Goal: Transaction & Acquisition: Purchase product/service

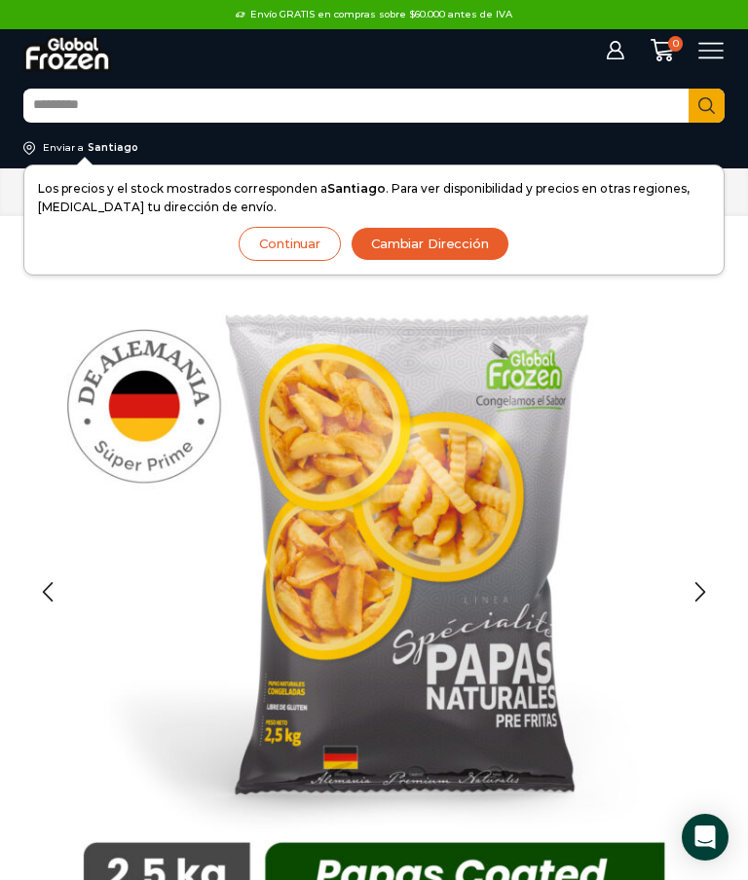
click at [149, 101] on input "Search input" at bounding box center [355, 106] width 665 height 31
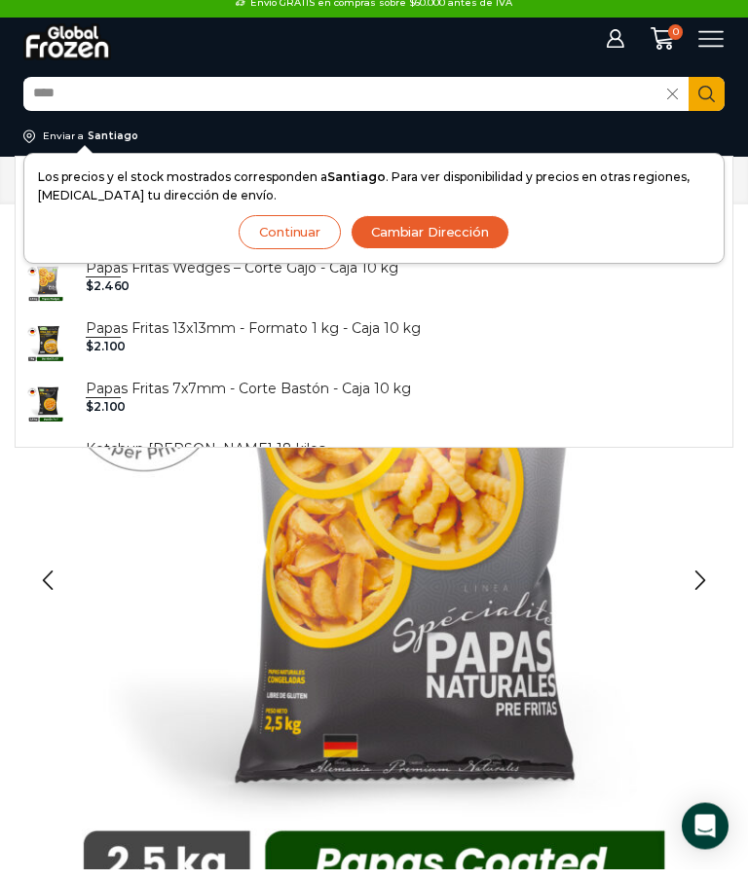
scroll to position [277, 0]
click at [248, 352] on div "$ 2.100" at bounding box center [253, 359] width 335 height 14
type input "**********"
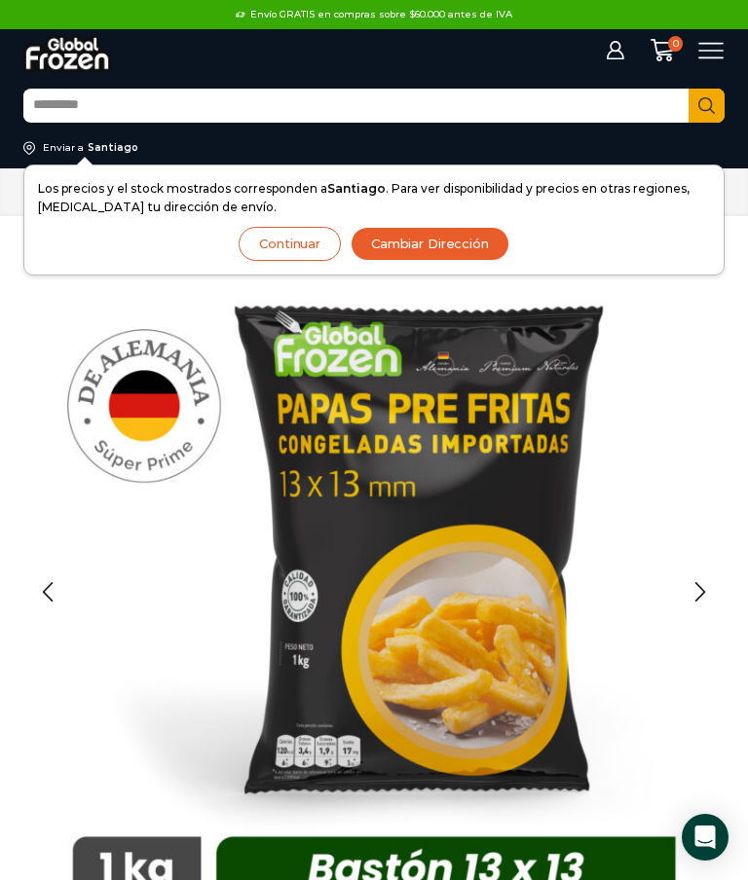
click at [695, 590] on div "Next slide" at bounding box center [700, 592] width 49 height 49
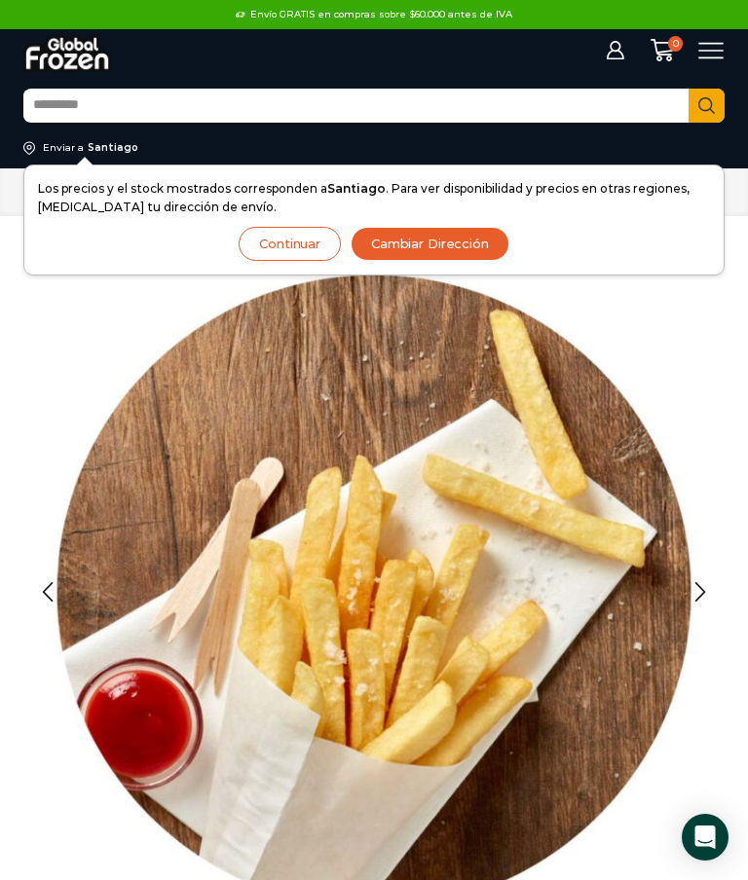
click at [695, 591] on div "Next slide" at bounding box center [700, 592] width 49 height 49
click at [701, 588] on div "Next slide" at bounding box center [700, 592] width 49 height 49
click at [154, 100] on input "Search input" at bounding box center [355, 106] width 665 height 31
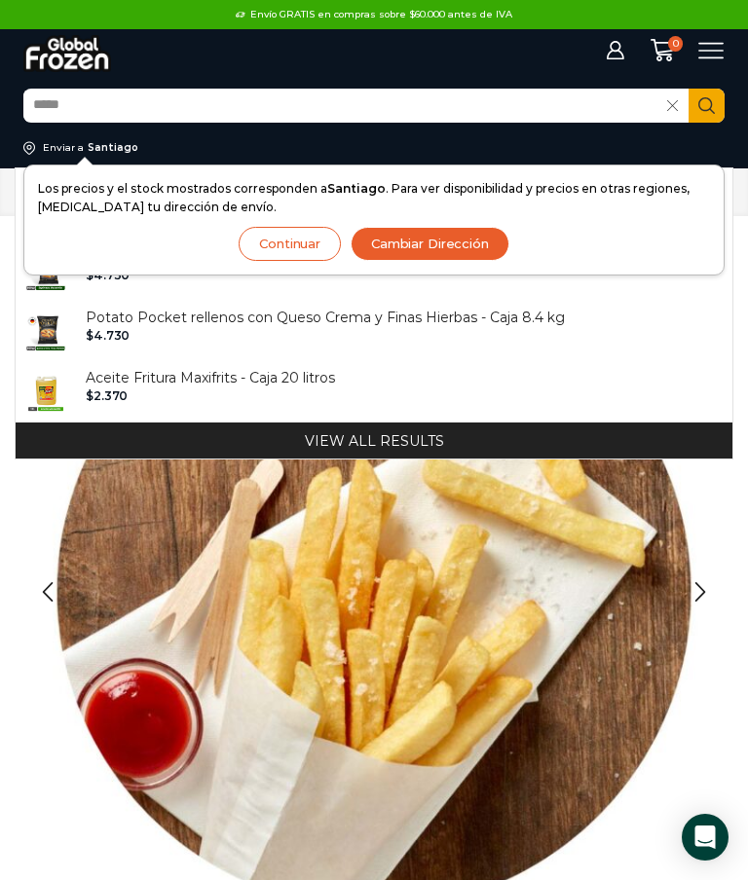
scroll to position [722, 0]
type input "****"
click at [371, 449] on button "View all results" at bounding box center [374, 441] width 717 height 36
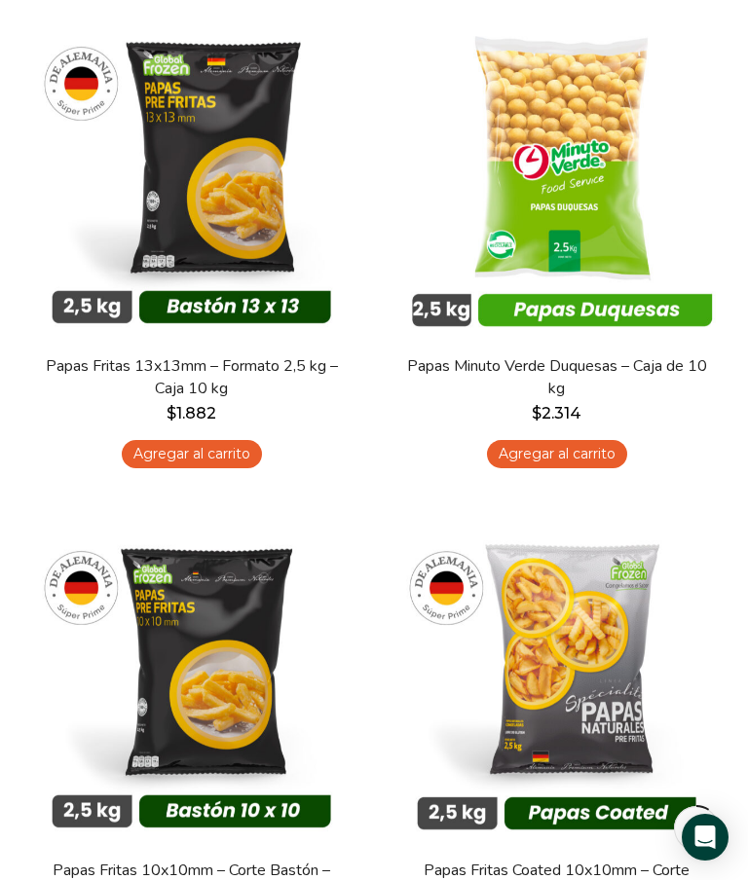
scroll to position [383, 0]
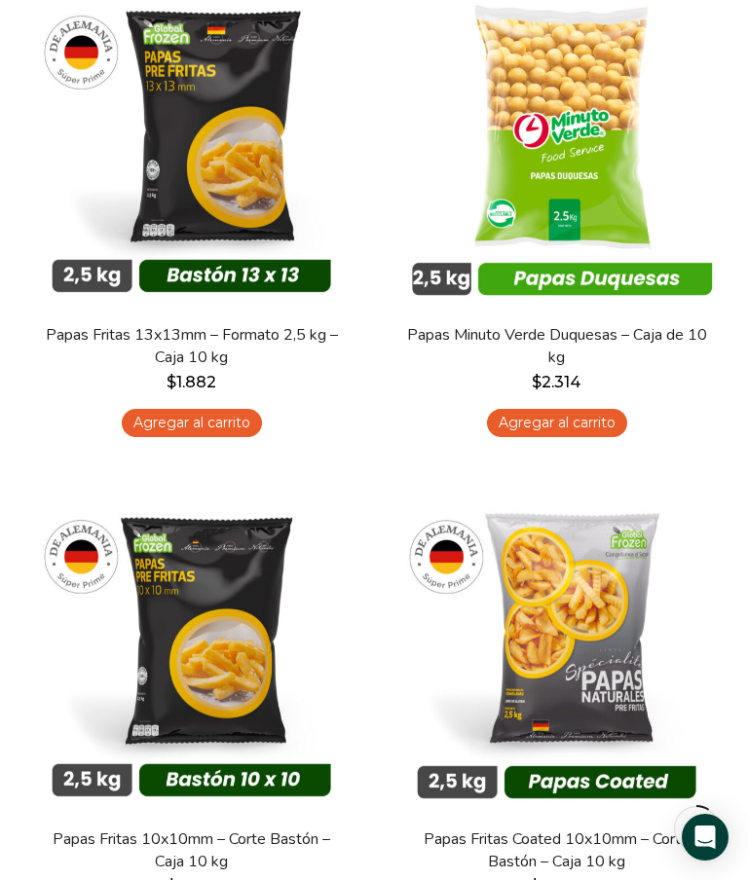
click at [219, 184] on img at bounding box center [191, 142] width 336 height 336
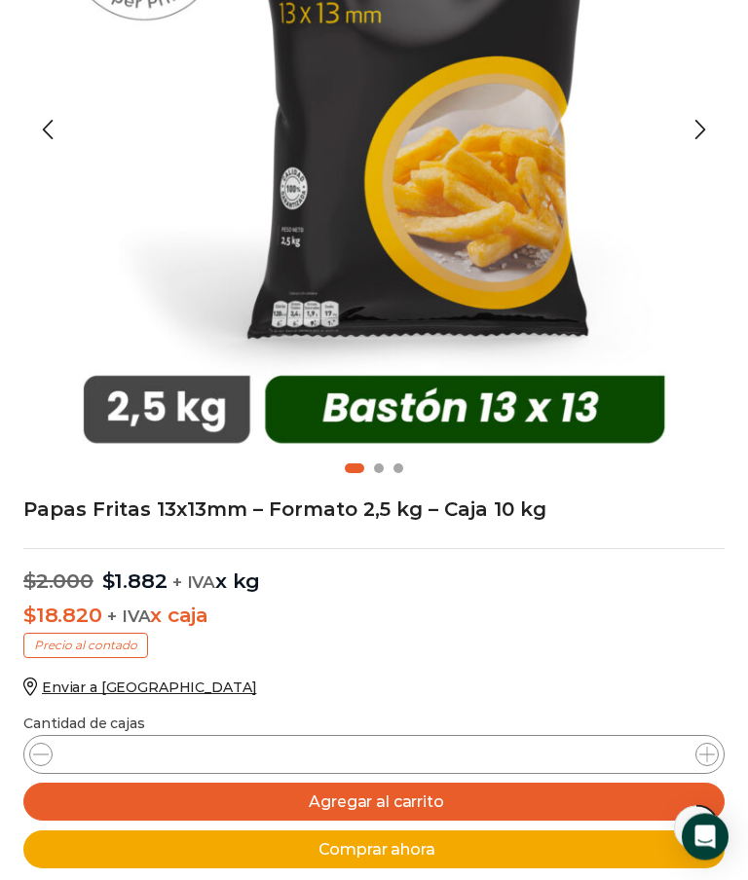
scroll to position [463, 0]
click at [709, 750] on icon at bounding box center [707, 755] width 16 height 16
click at [707, 752] on icon at bounding box center [707, 755] width 16 height 16
click at [710, 757] on icon at bounding box center [707, 755] width 16 height 16
click at [704, 757] on icon at bounding box center [707, 755] width 16 height 16
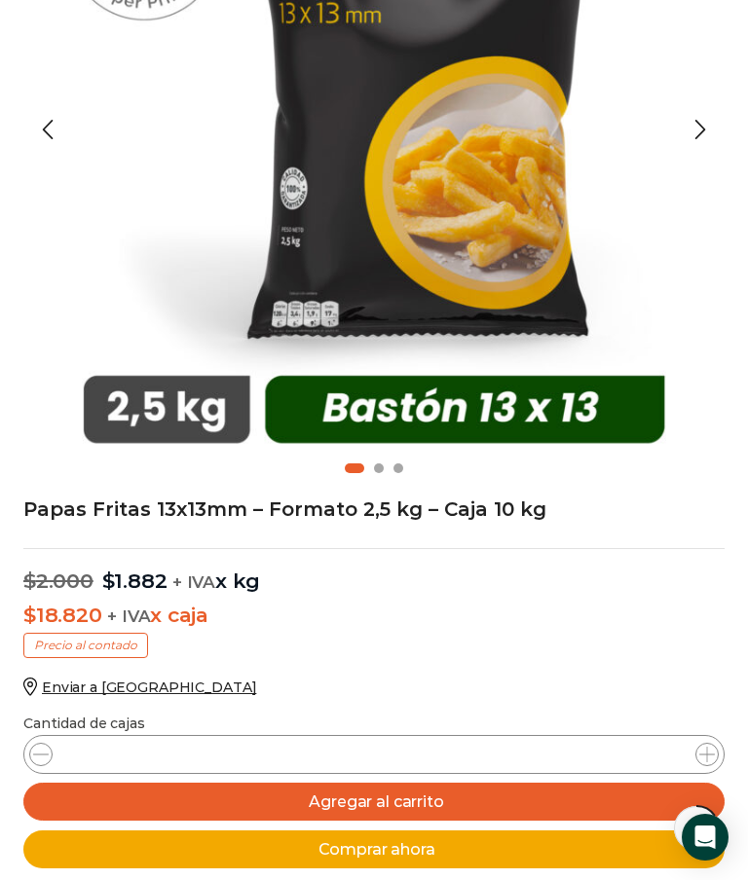
type input "*"
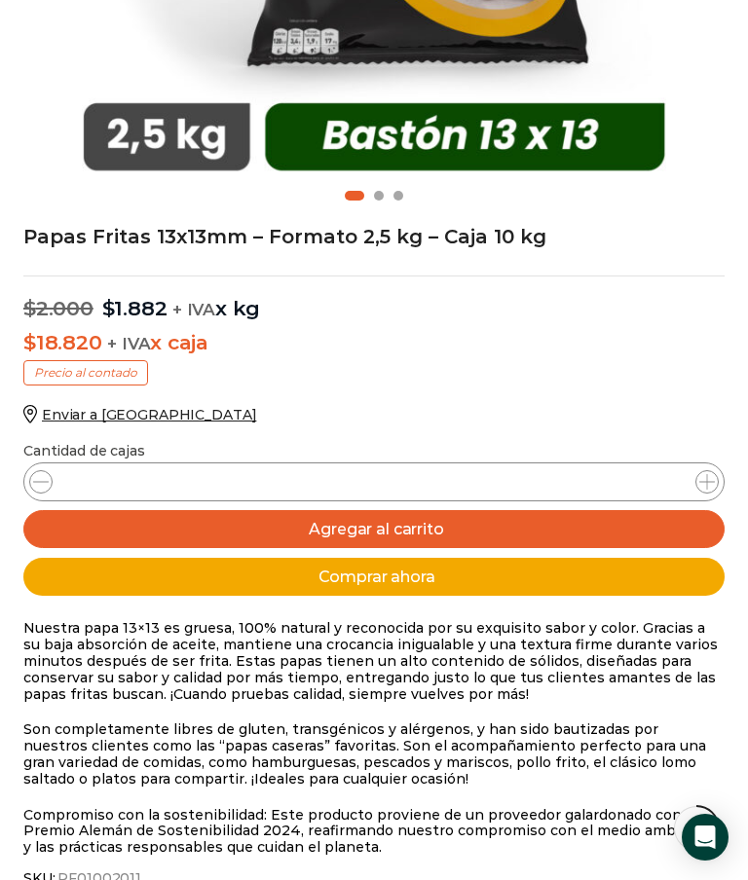
scroll to position [707, 0]
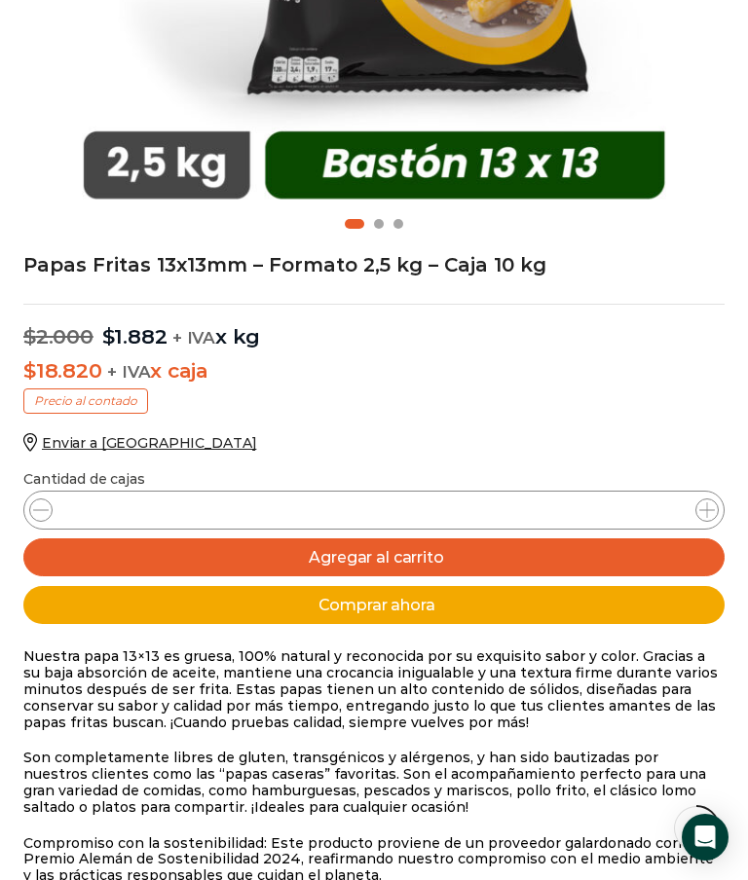
click at [390, 559] on button "Agregar al carrito" at bounding box center [373, 558] width 701 height 38
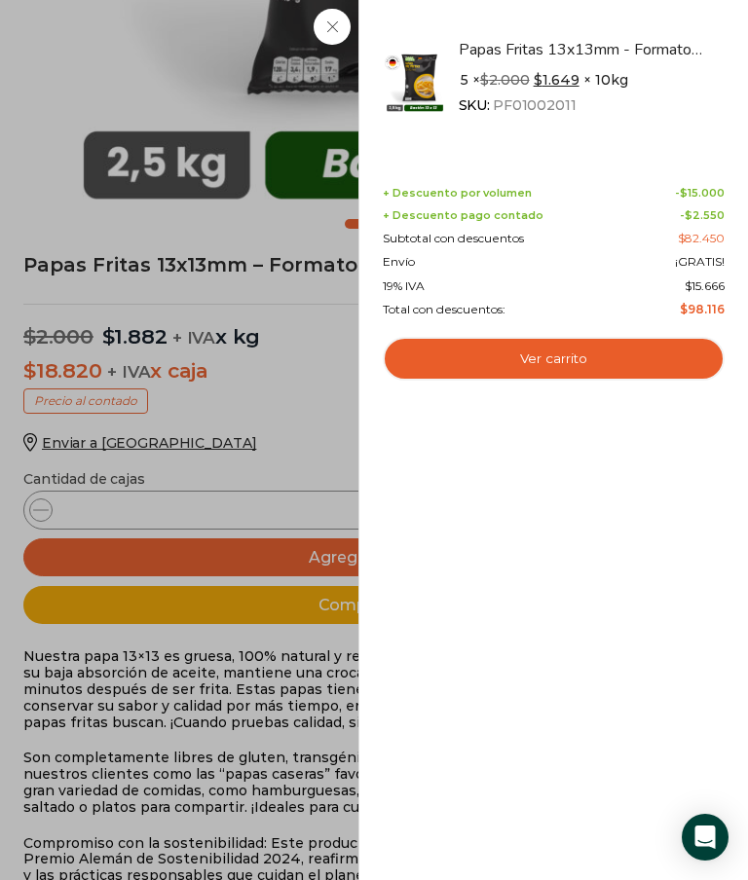
click at [575, 354] on link "Ver carrito" at bounding box center [554, 359] width 342 height 45
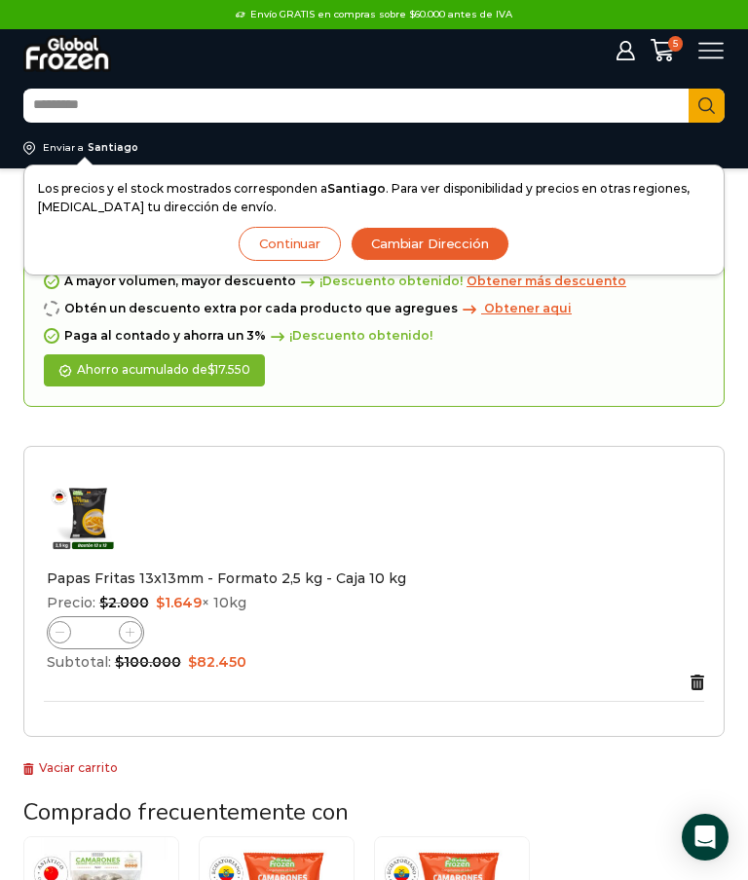
click at [288, 229] on button "Continuar" at bounding box center [290, 244] width 102 height 34
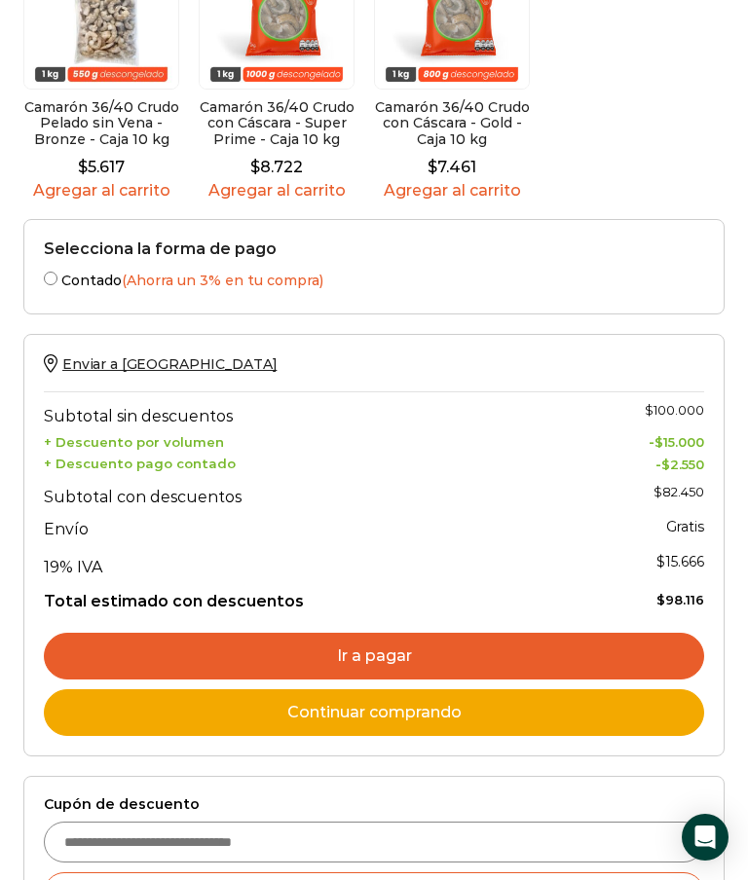
scroll to position [878, 0]
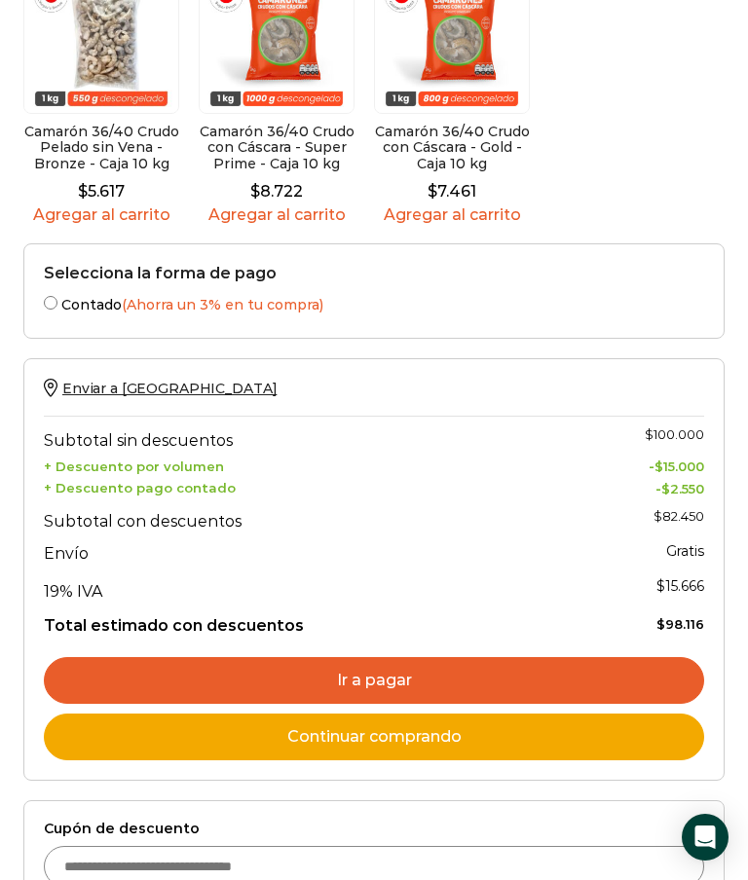
click at [96, 380] on span "Enviar a Chile" at bounding box center [169, 389] width 214 height 18
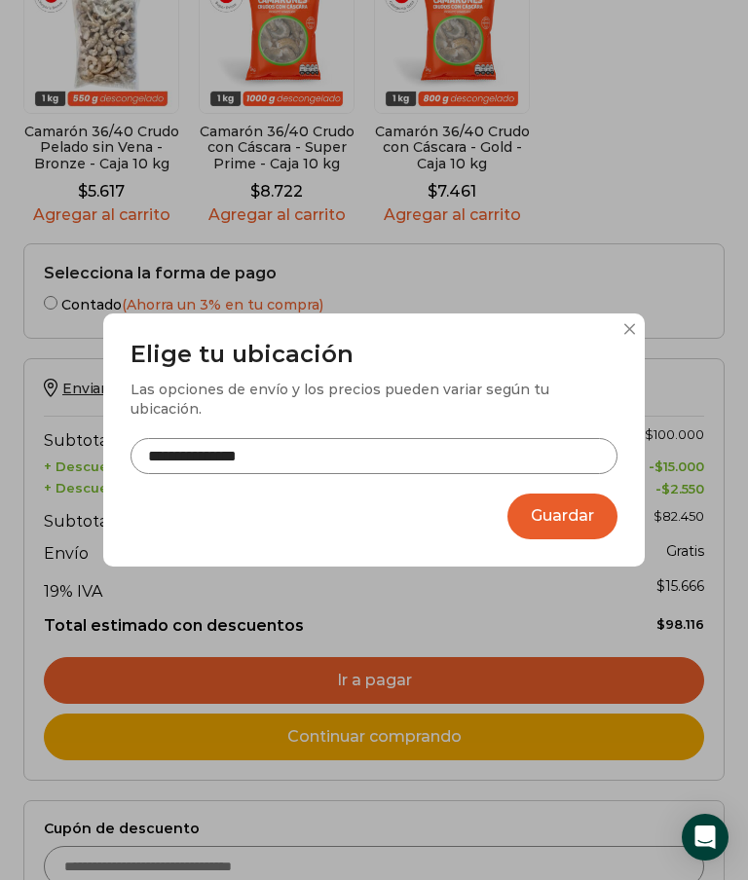
click at [631, 335] on button at bounding box center [629, 329] width 12 height 12
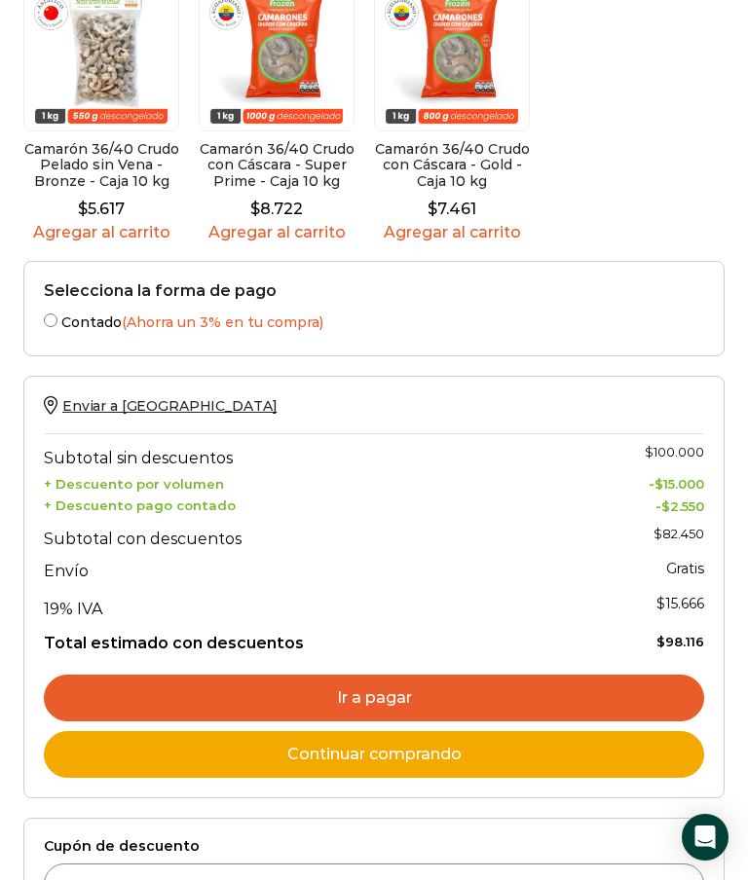
scroll to position [859, 0]
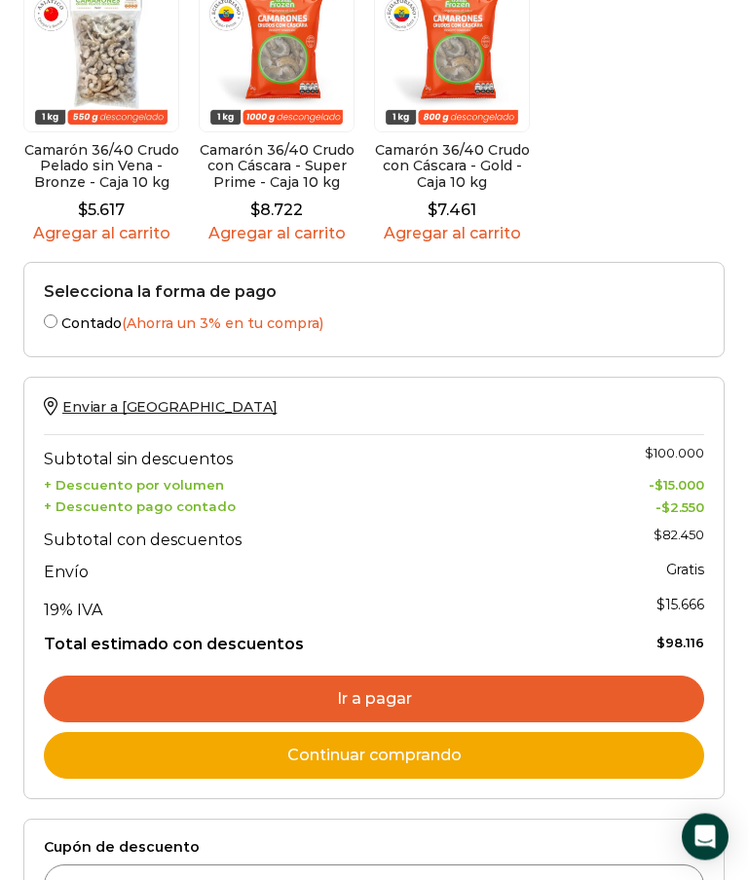
click at [118, 404] on span "Enviar a Chile" at bounding box center [169, 408] width 214 height 18
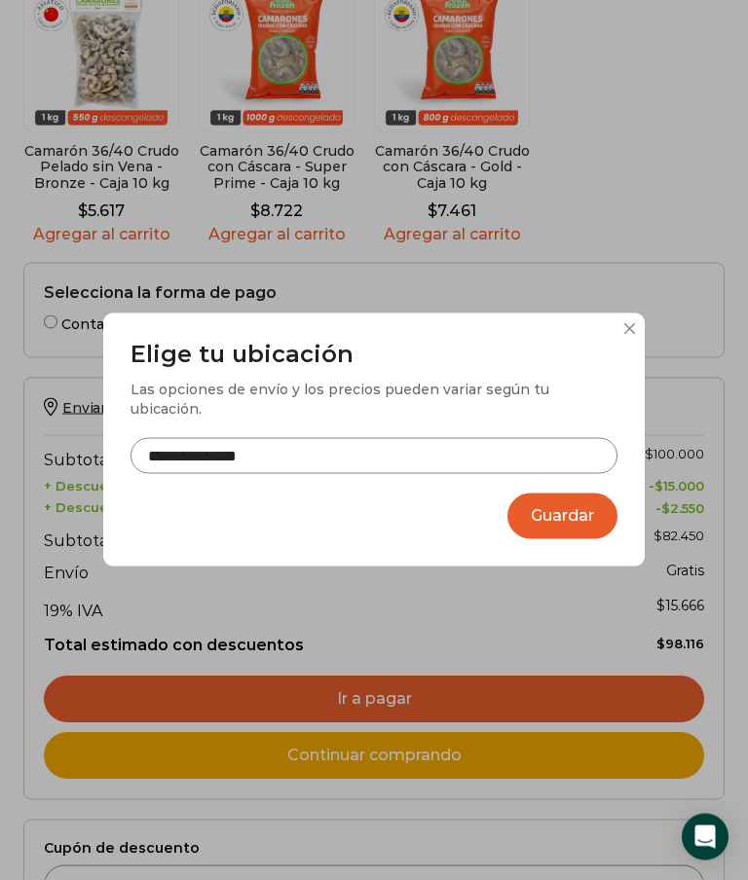
scroll to position [860, 0]
click at [392, 446] on input "**********" at bounding box center [373, 456] width 487 height 36
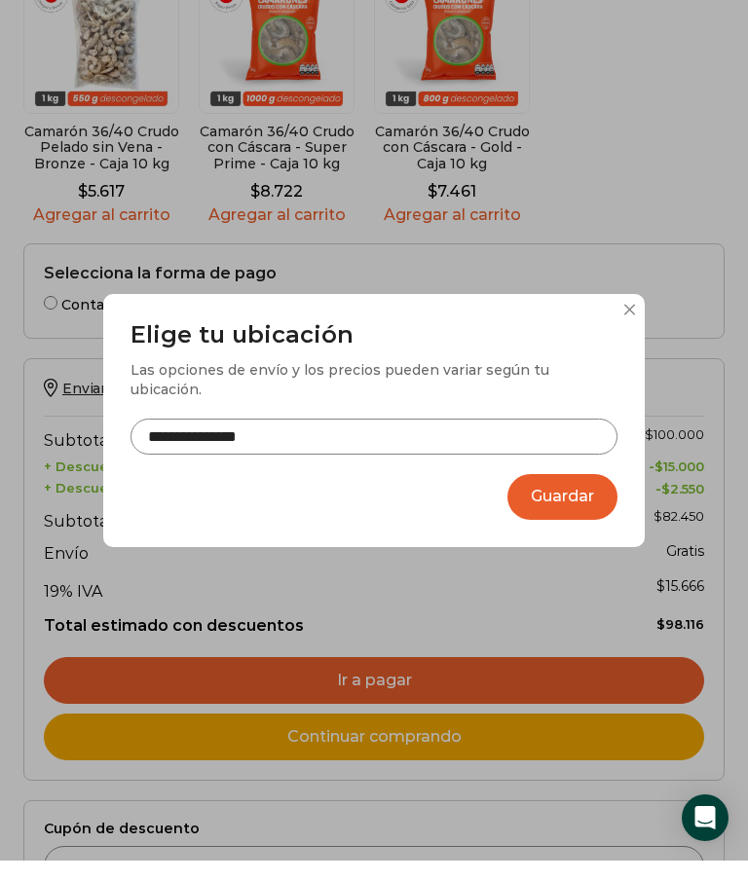
scroll to position [879, 0]
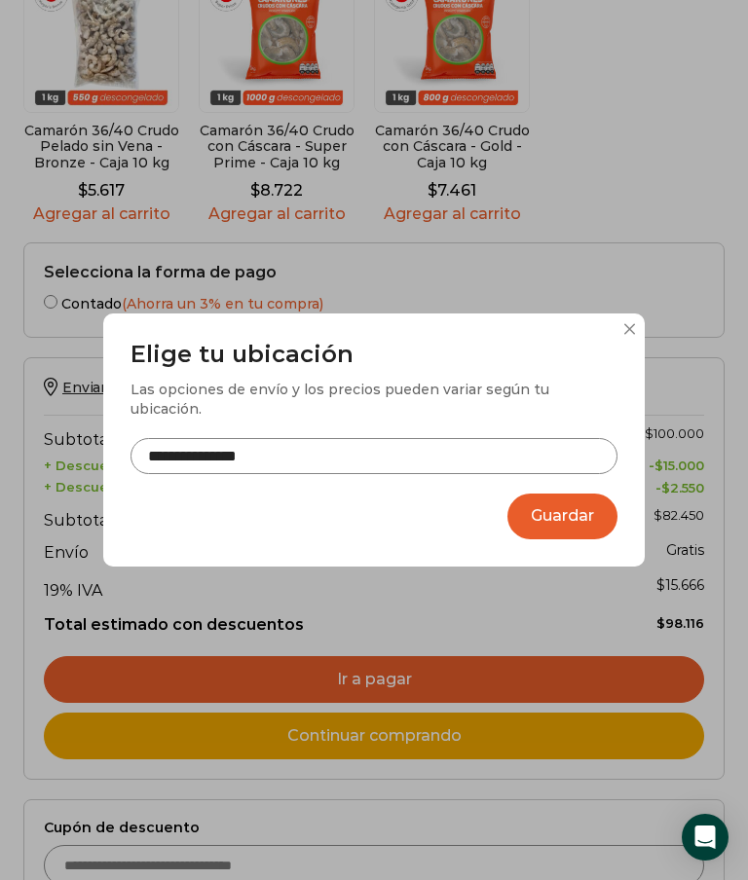
click at [589, 539] on button "Guardar" at bounding box center [562, 517] width 110 height 46
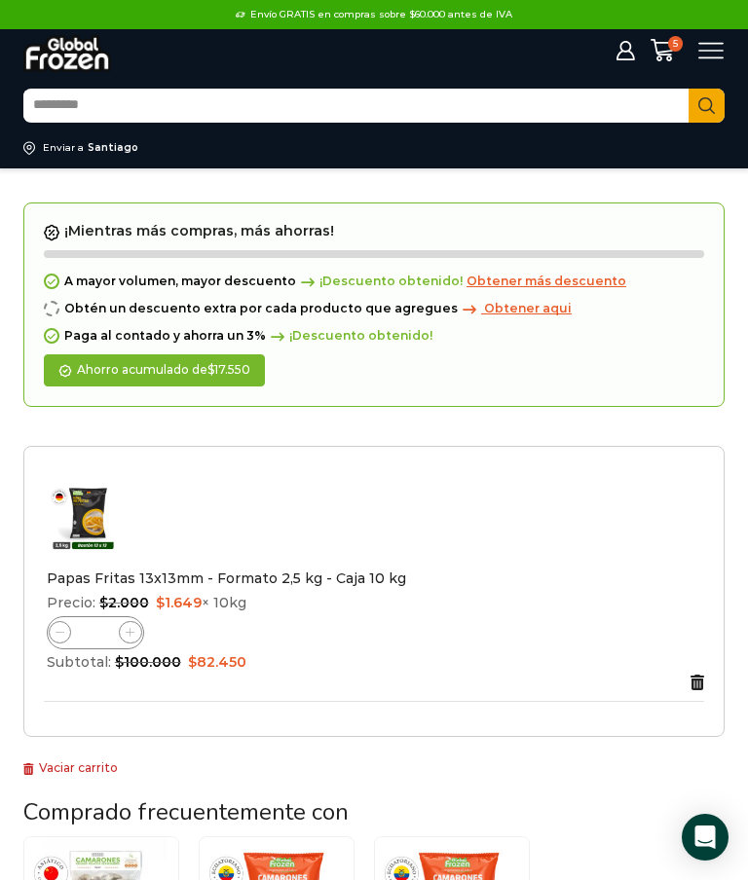
click at [659, 50] on icon at bounding box center [662, 50] width 24 height 24
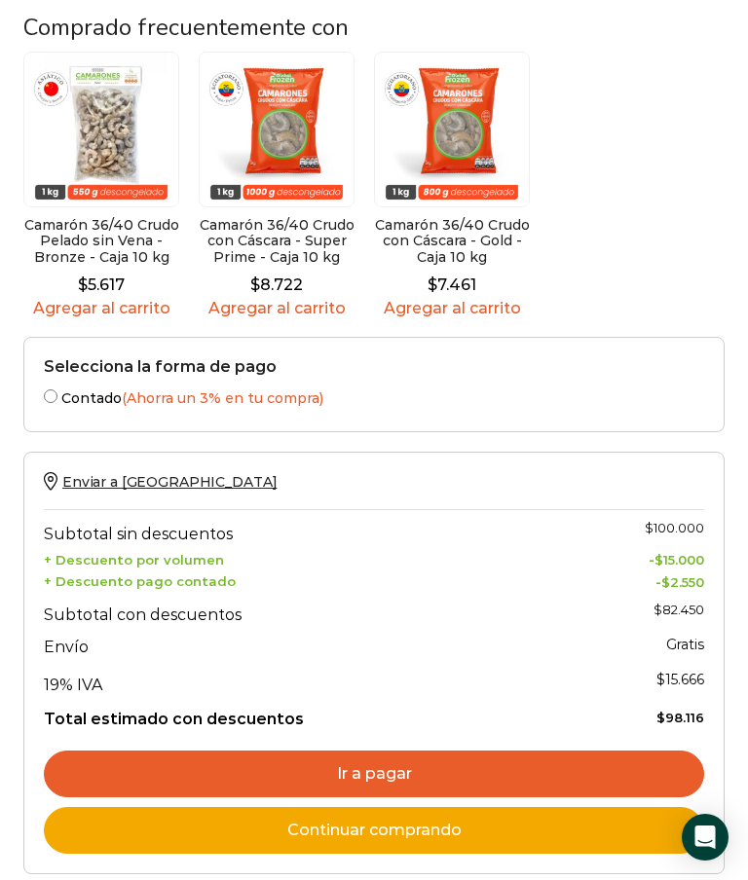
scroll to position [786, 0]
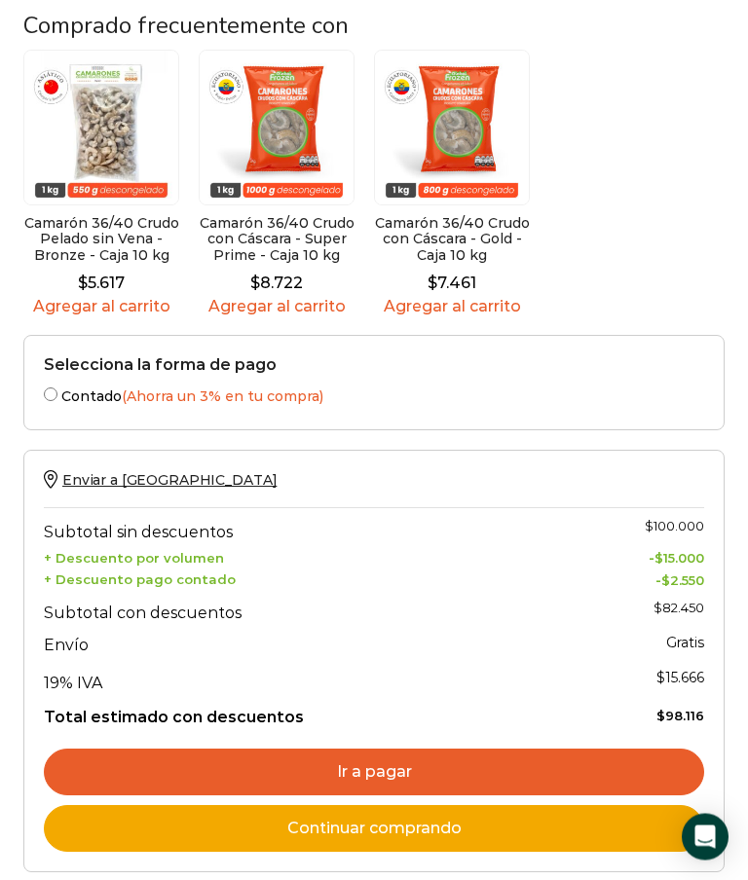
click at [147, 472] on span "Enviar a [GEOGRAPHIC_DATA]" at bounding box center [169, 481] width 214 height 18
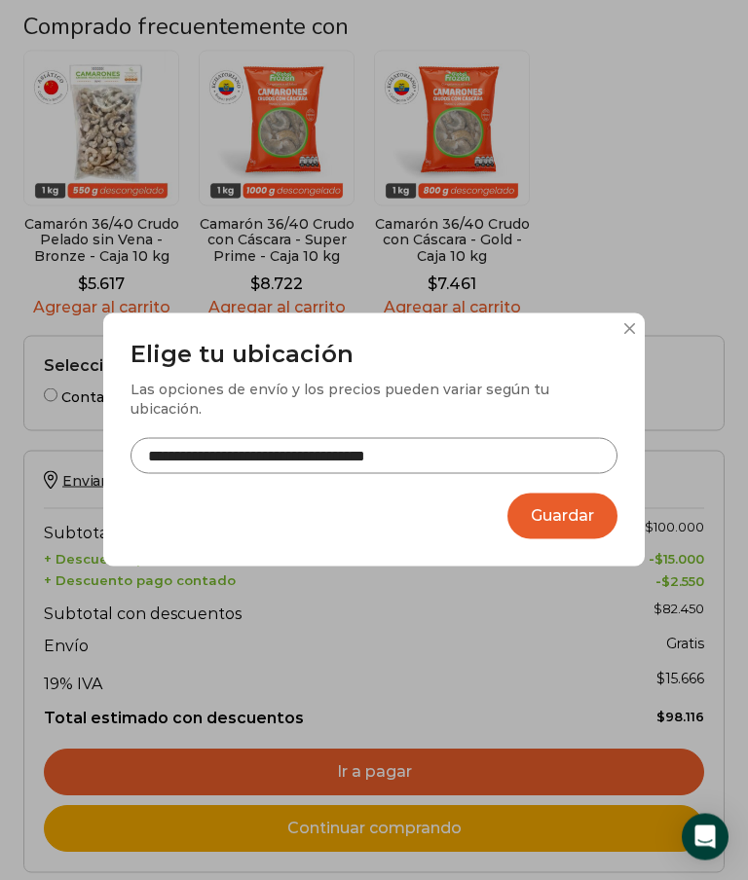
scroll to position [787, 0]
click at [632, 335] on button at bounding box center [629, 329] width 12 height 12
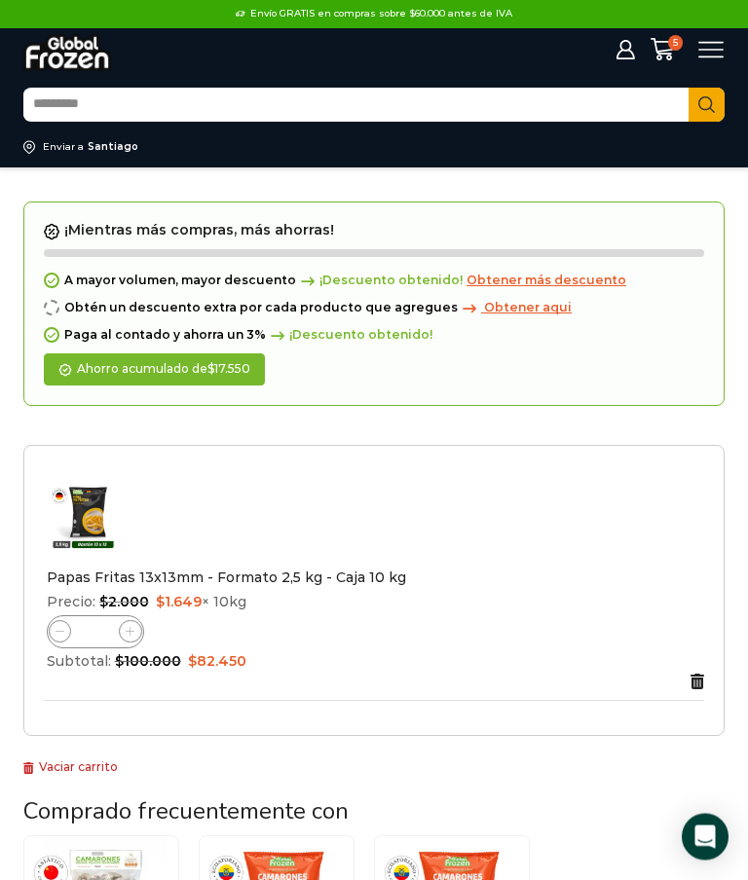
scroll to position [0, 0]
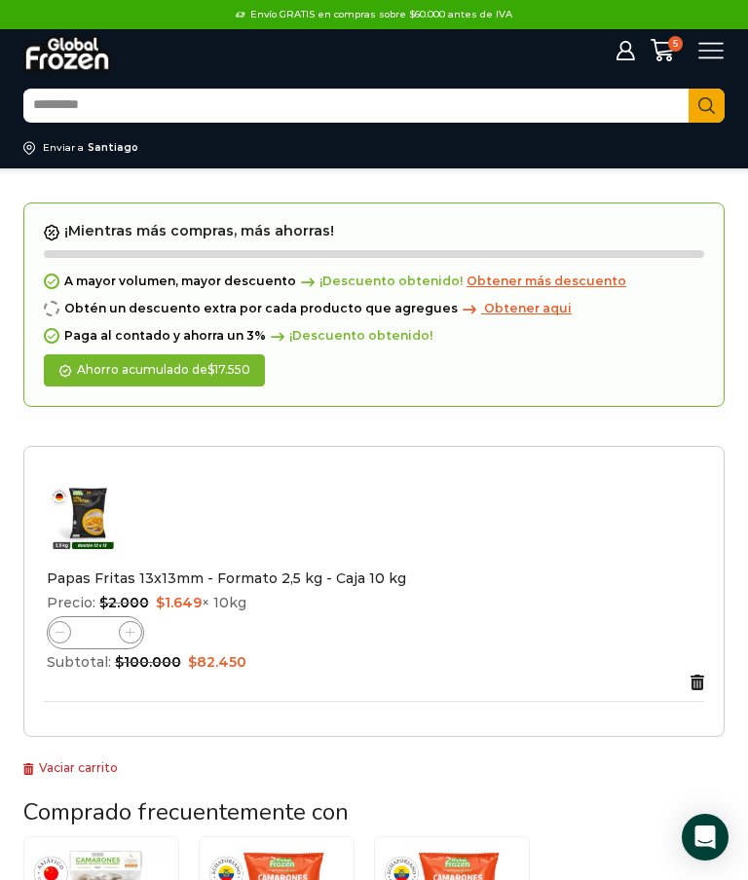
click at [609, 54] on div at bounding box center [313, 50] width 609 height 42
click at [618, 53] on icon at bounding box center [624, 50] width 19 height 19
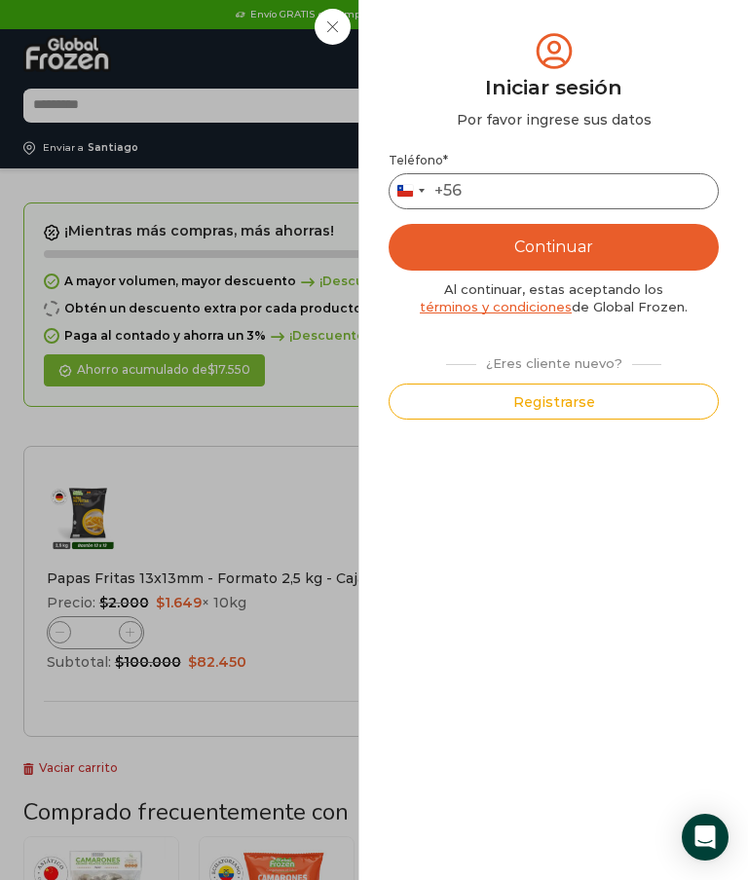
click at [566, 182] on input "Teléfono *" at bounding box center [554, 191] width 330 height 36
type input "*********"
click at [664, 243] on button "Continuar" at bounding box center [554, 247] width 330 height 47
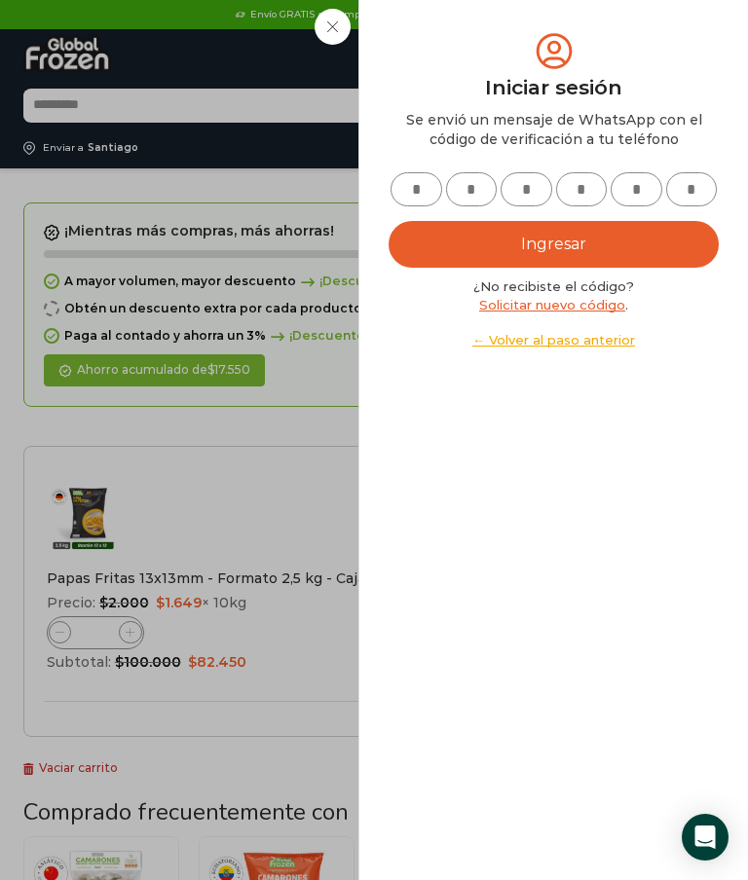
click at [418, 187] on input "text" at bounding box center [416, 189] width 52 height 34
type input "*"
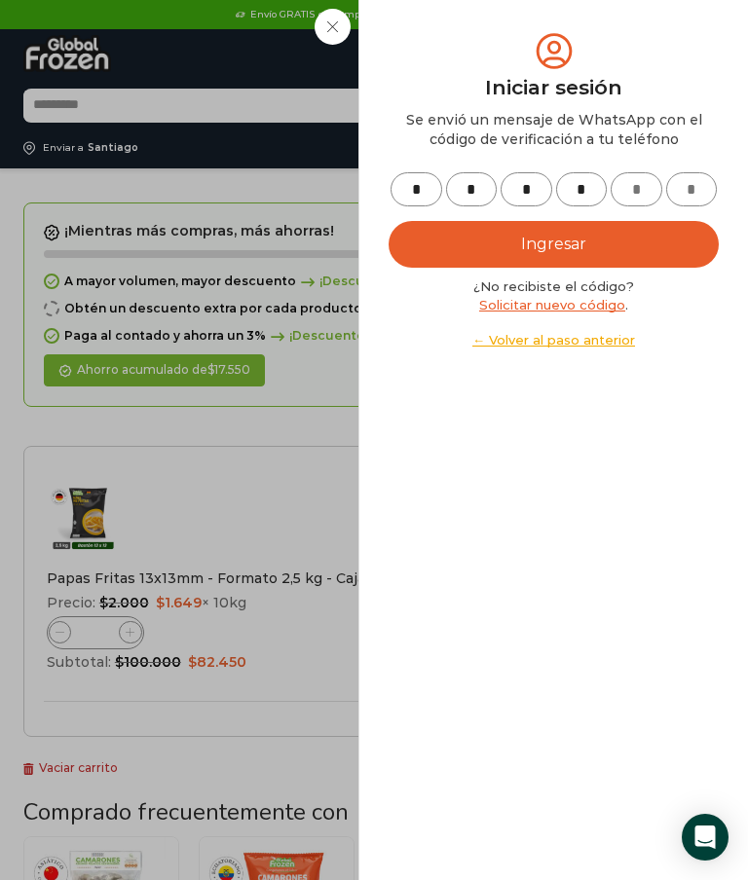
type input "*"
click at [637, 247] on button "Ingresar" at bounding box center [554, 244] width 330 height 47
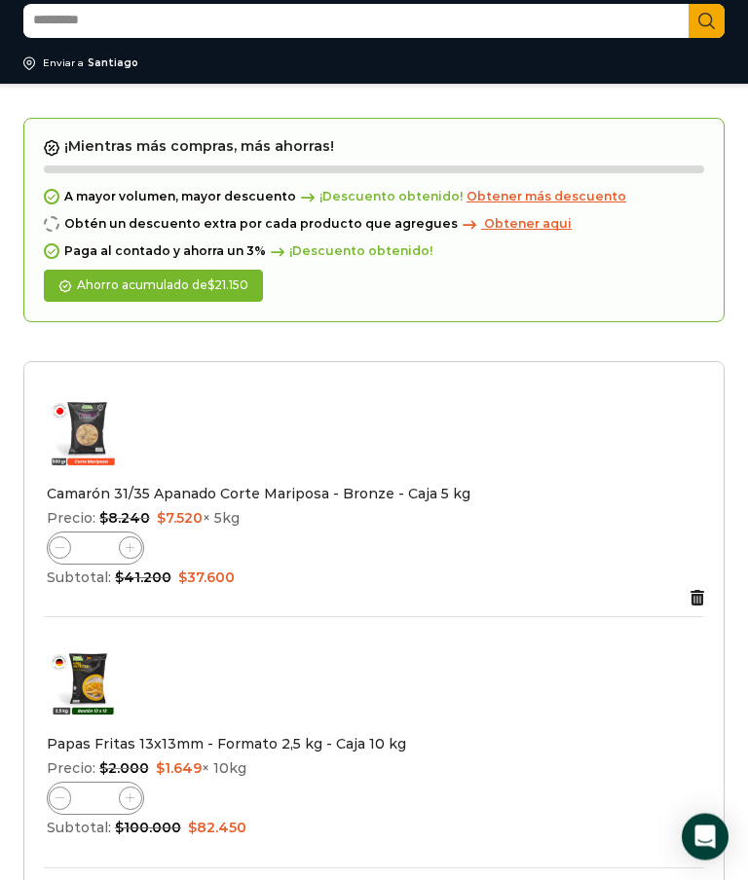
scroll to position [85, 0]
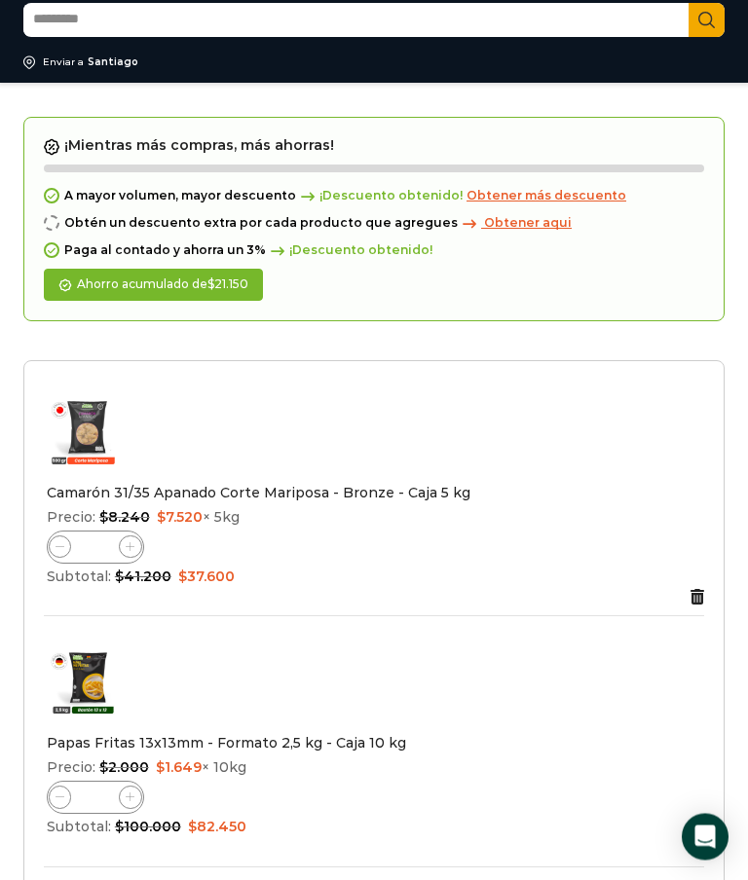
click at [698, 593] on icon "Eliminar Camarón 31/35 Apanado Corte Mariposa - Bronze - Caja 5 kg del carrito\a" at bounding box center [697, 598] width 14 height 16
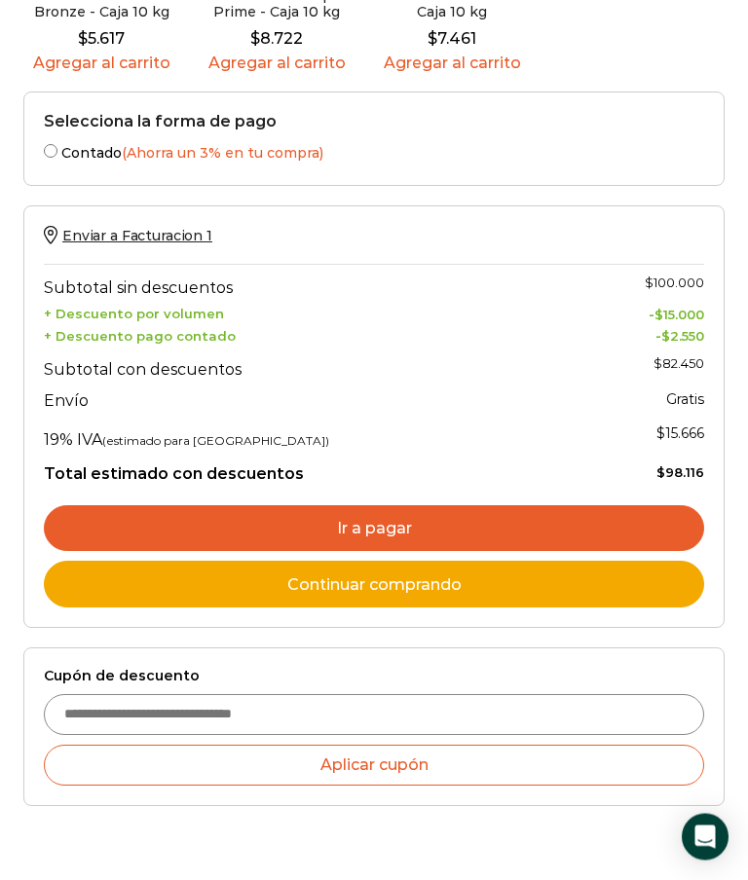
scroll to position [1116, 0]
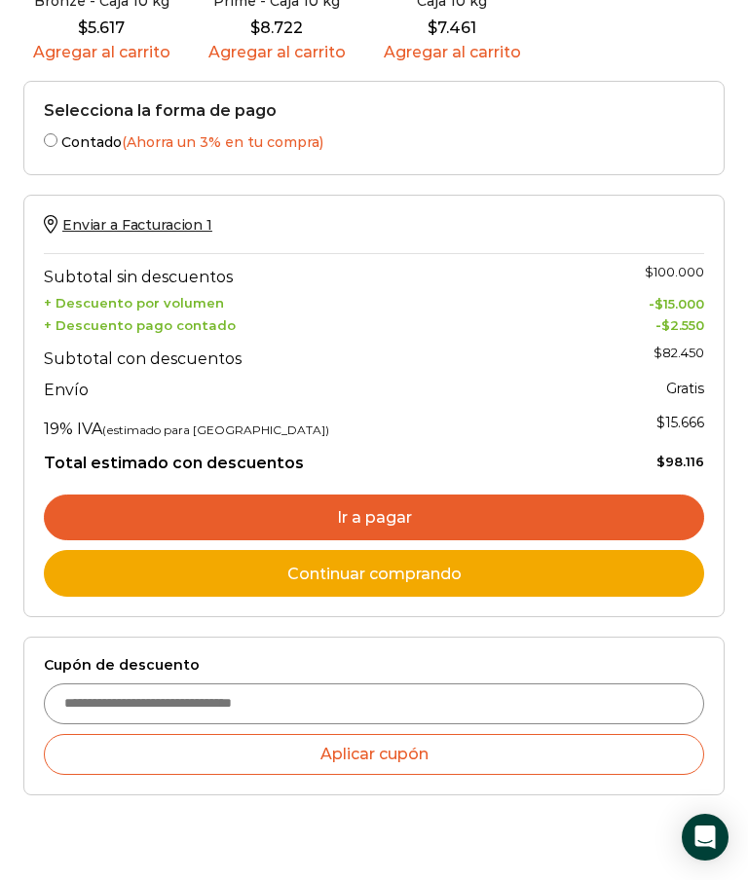
click at [136, 216] on span "Enviar a Facturacion 1" at bounding box center [137, 225] width 150 height 18
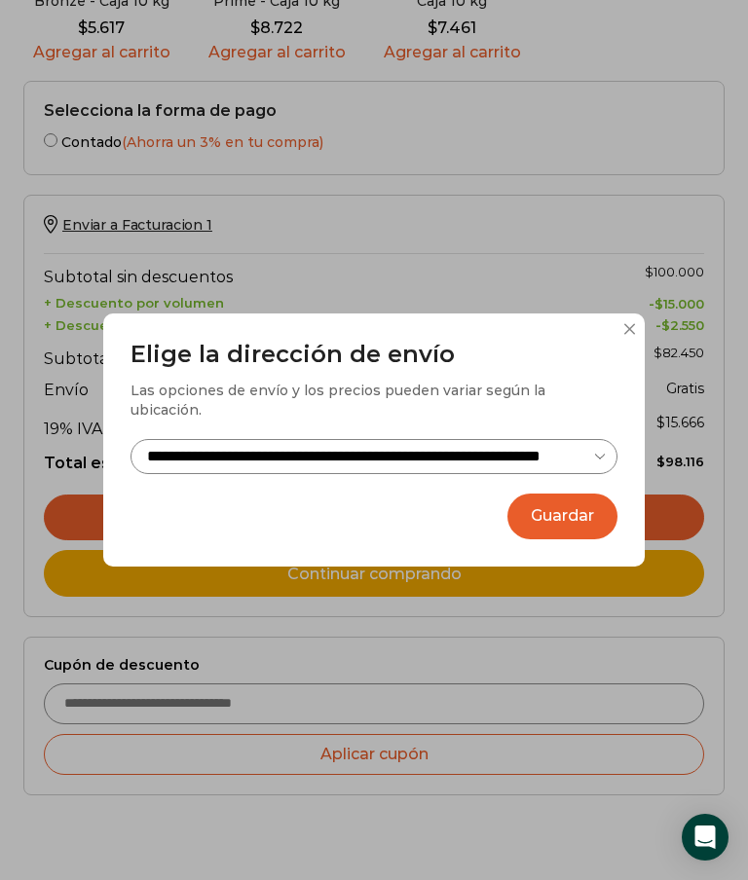
click at [583, 539] on button "Guardar" at bounding box center [562, 517] width 110 height 46
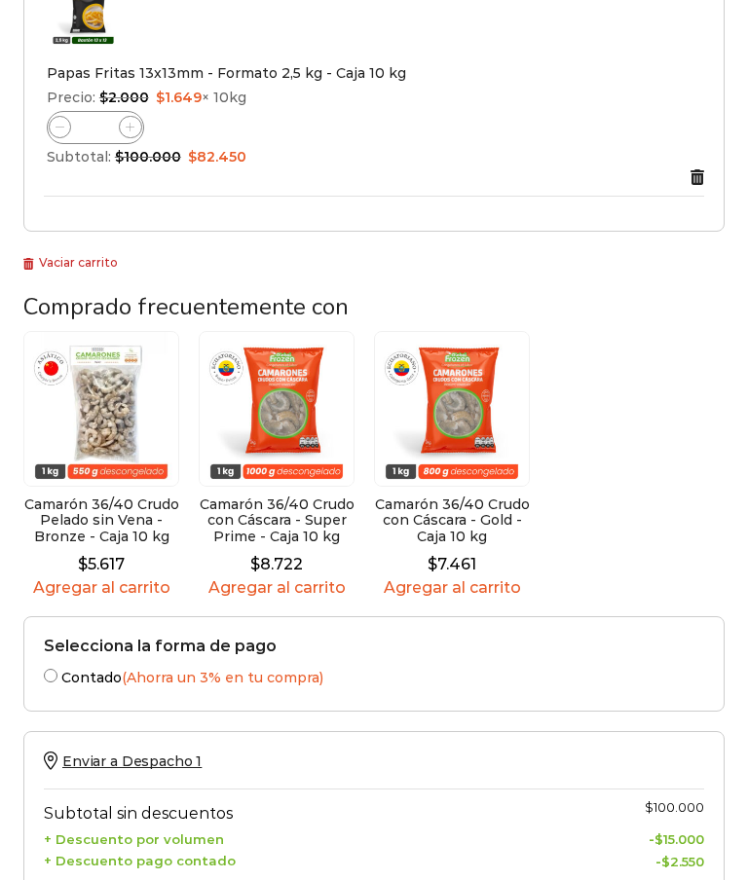
scroll to position [512, 0]
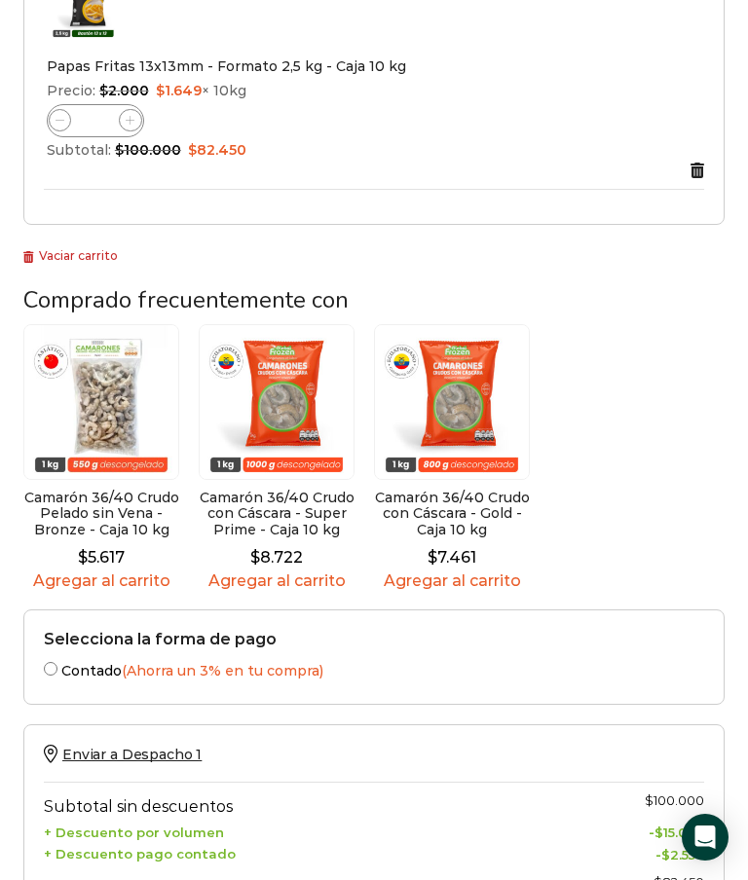
click at [143, 753] on span "Enviar a Despacho 1" at bounding box center [131, 755] width 139 height 18
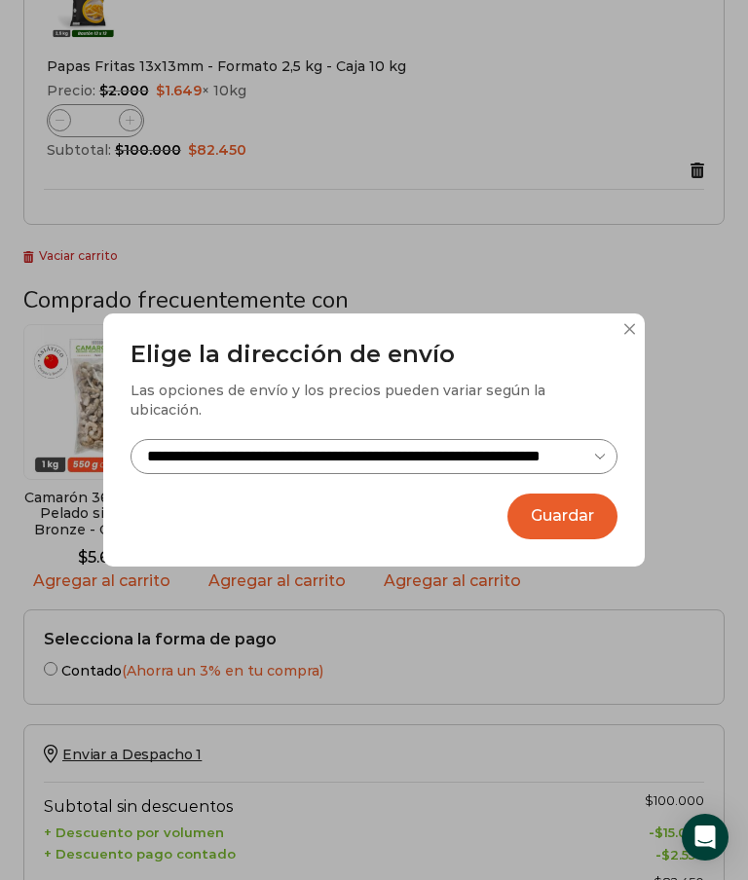
click at [598, 475] on select "**********" at bounding box center [373, 457] width 487 height 36
click at [633, 335] on button at bounding box center [629, 329] width 12 height 12
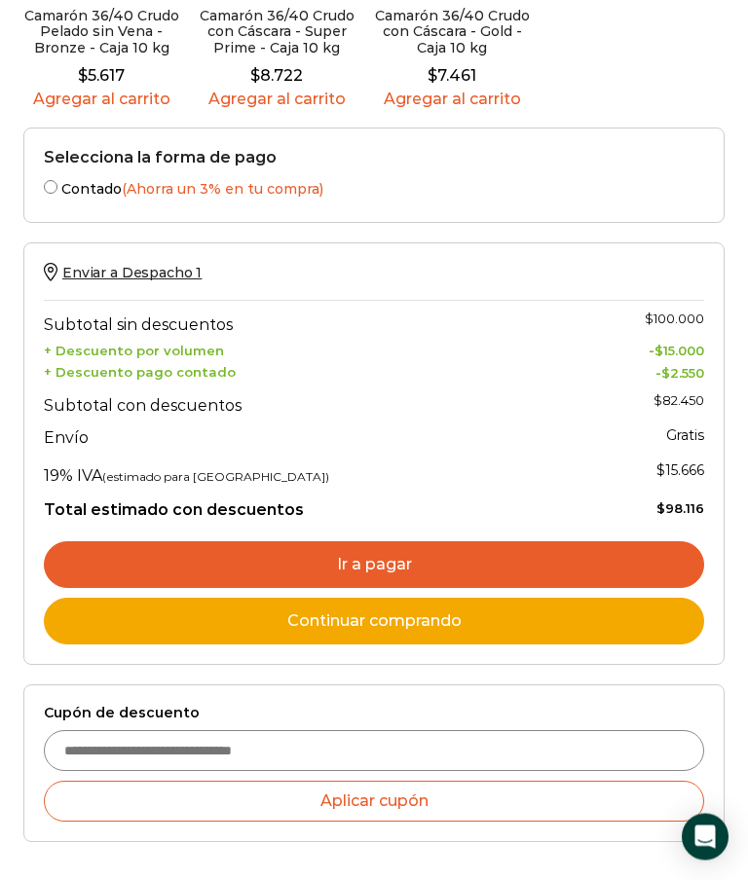
scroll to position [957, 0]
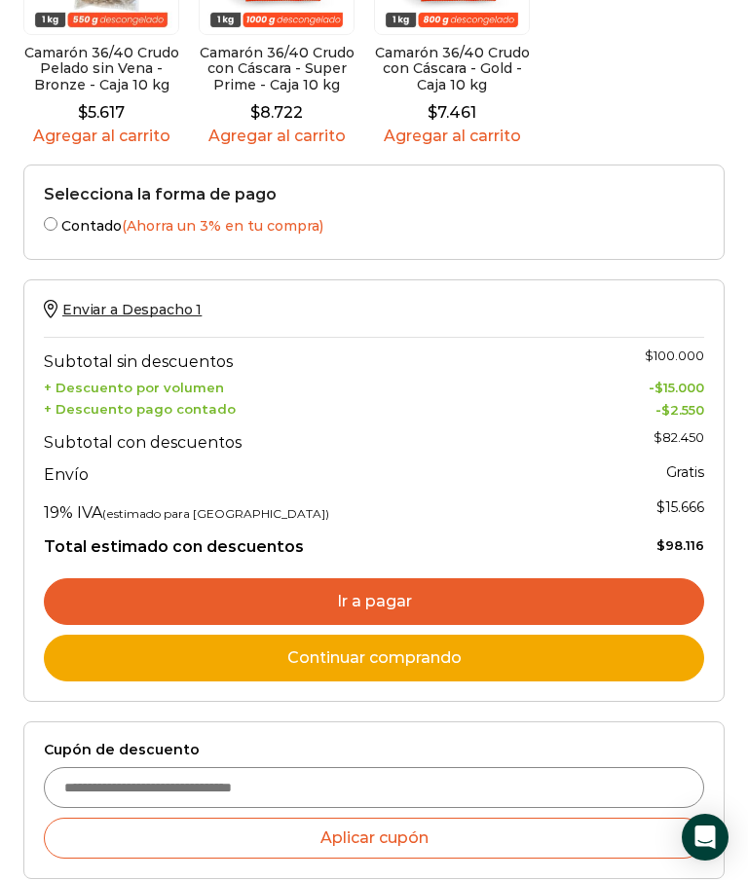
click at [357, 590] on link "Ir a pagar" at bounding box center [374, 601] width 660 height 47
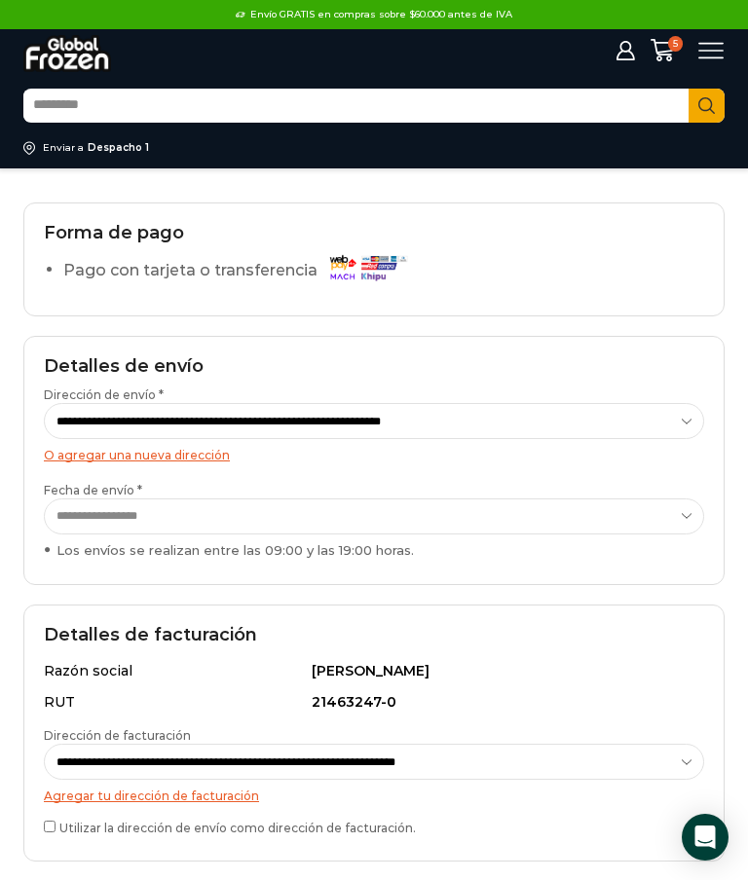
click at [685, 509] on select "**********" at bounding box center [374, 517] width 660 height 36
select select "**********"
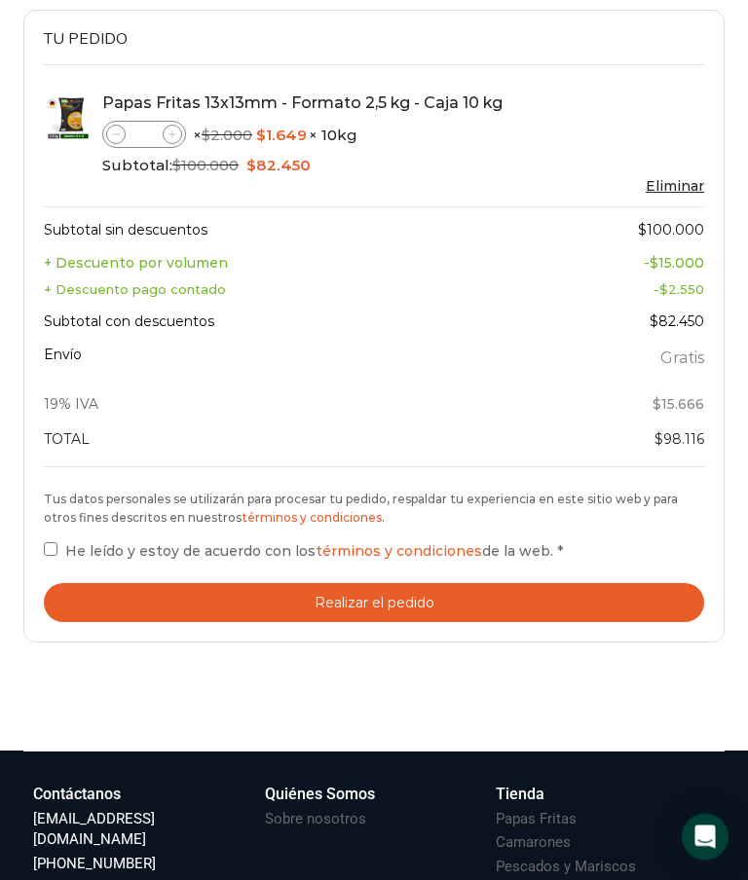
scroll to position [870, 0]
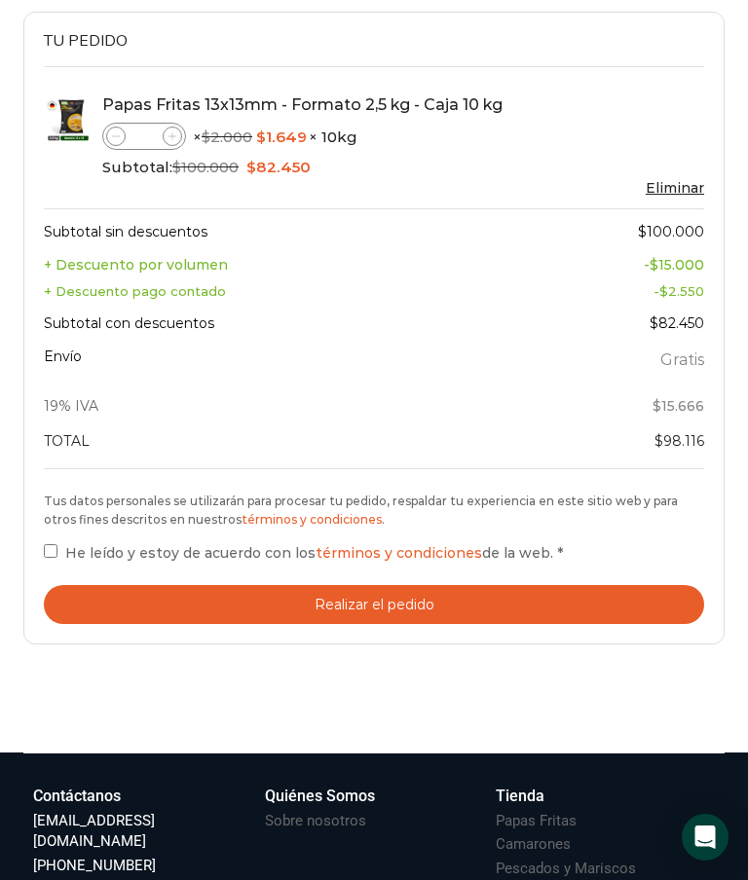
click at [389, 590] on button "Realizar el pedido" at bounding box center [374, 605] width 660 height 40
